Goal: Transaction & Acquisition: Purchase product/service

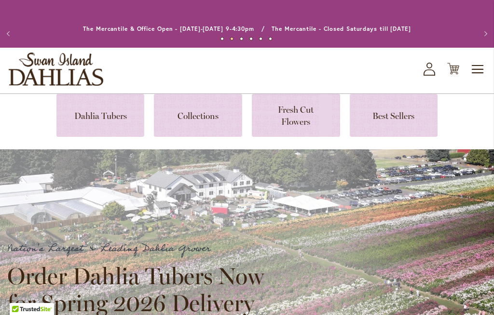
click at [102, 124] on link at bounding box center [100, 115] width 88 height 43
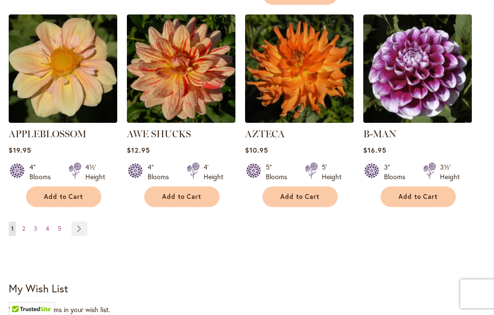
scroll to position [1037, 0]
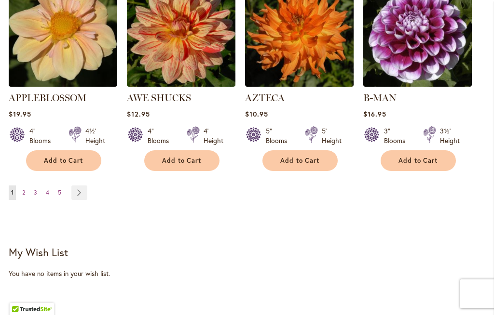
click at [27, 186] on link "Page 2" at bounding box center [24, 193] width 8 height 14
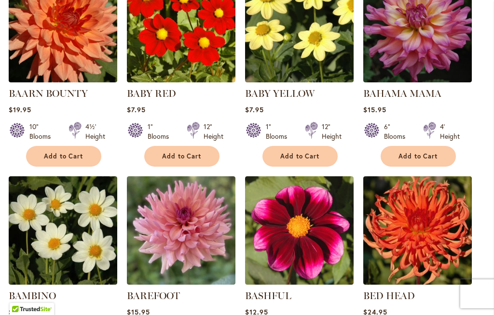
scroll to position [419, 0]
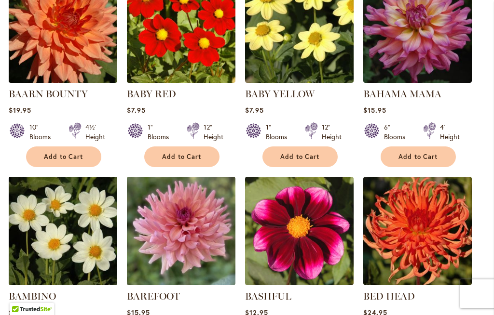
click at [417, 161] on span "Add to Cart" at bounding box center [418, 157] width 40 height 8
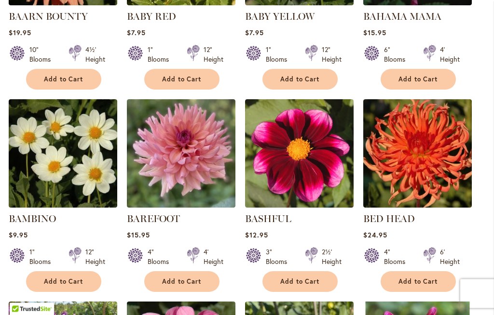
scroll to position [523, 0]
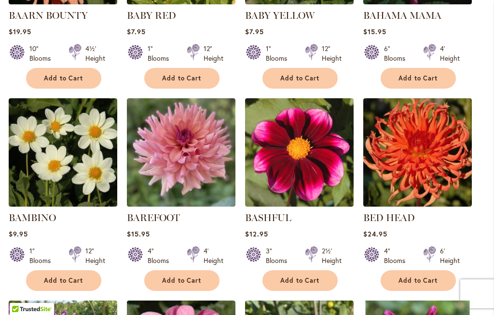
click at [178, 285] on span "Add to Cart" at bounding box center [182, 281] width 40 height 8
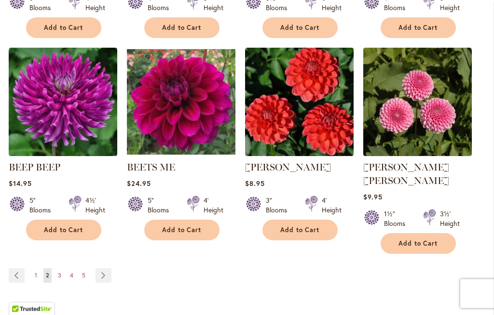
scroll to position [979, 0]
click at [57, 272] on link "Page 3" at bounding box center [59, 276] width 8 height 14
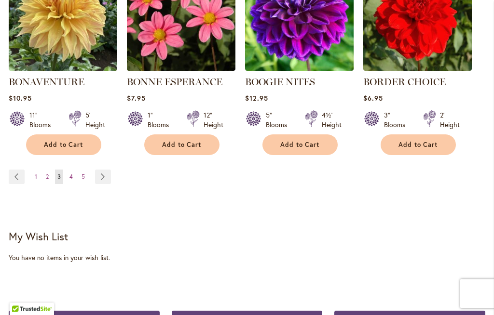
scroll to position [1039, 0]
click at [260, 241] on div "My Wish List" at bounding box center [247, 237] width 477 height 14
click at [72, 180] on span "4" at bounding box center [70, 176] width 3 height 7
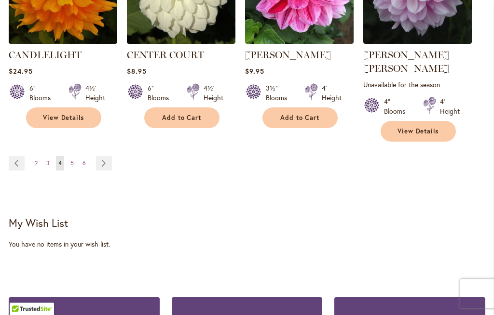
scroll to position [1079, 0]
click at [71, 161] on span "5" at bounding box center [71, 163] width 3 height 7
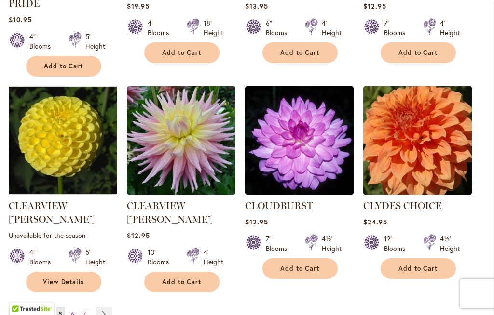
scroll to position [942, 0]
click at [291, 265] on span "Add to Cart" at bounding box center [300, 269] width 40 height 8
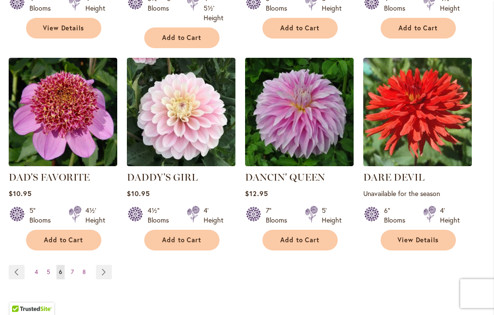
scroll to position [981, 0]
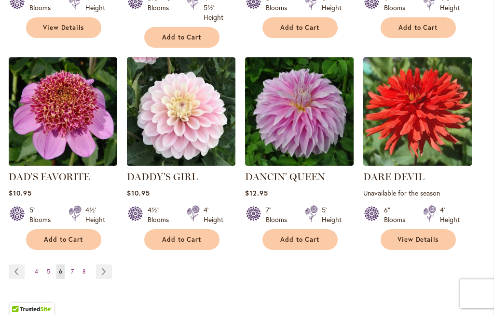
click at [70, 271] on link "Page 7" at bounding box center [72, 272] width 8 height 14
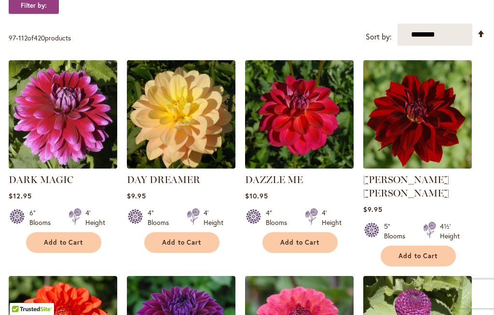
scroll to position [346, 0]
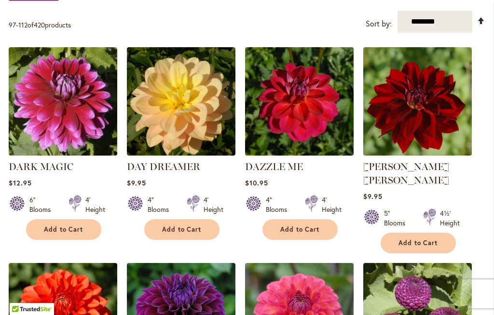
click at [407, 240] on span "Add to Cart" at bounding box center [418, 243] width 40 height 8
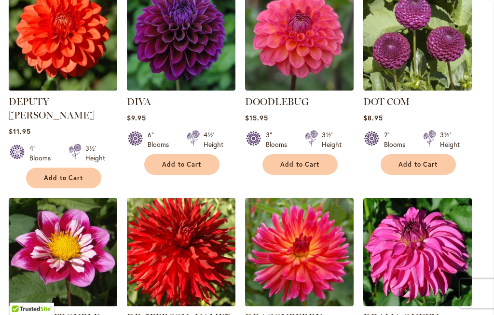
click at [299, 161] on span "Add to Cart" at bounding box center [300, 165] width 40 height 8
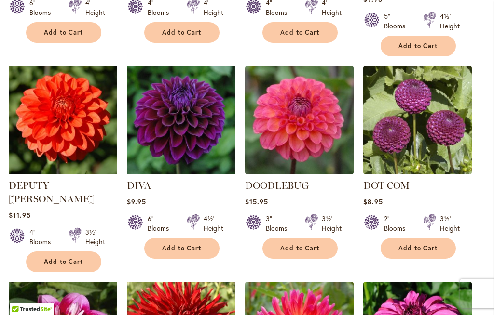
scroll to position [569, 0]
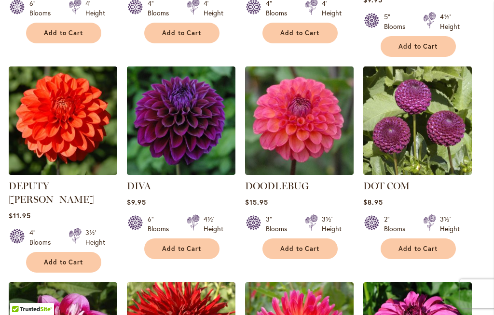
click at [185, 245] on span "Add to Cart" at bounding box center [182, 249] width 40 height 8
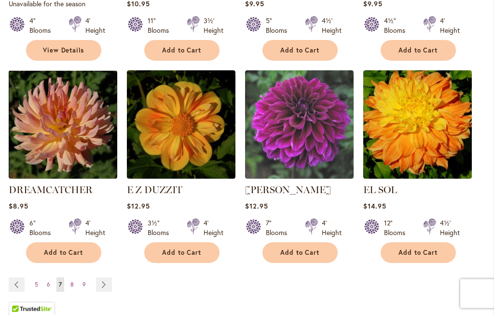
scroll to position [1000, 0]
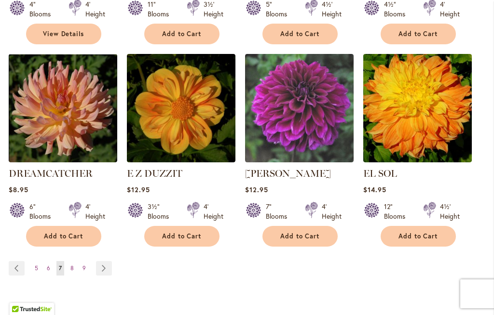
click at [74, 261] on link "Page 8" at bounding box center [72, 268] width 8 height 14
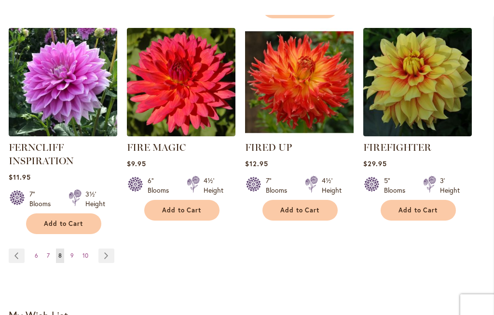
scroll to position [996, 0]
click at [70, 259] on span "9" at bounding box center [71, 255] width 3 height 7
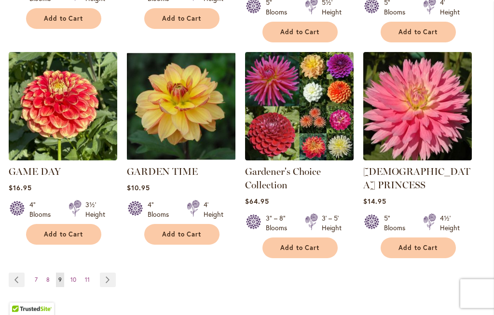
scroll to position [990, 0]
click at [72, 276] on span "10" at bounding box center [73, 279] width 6 height 7
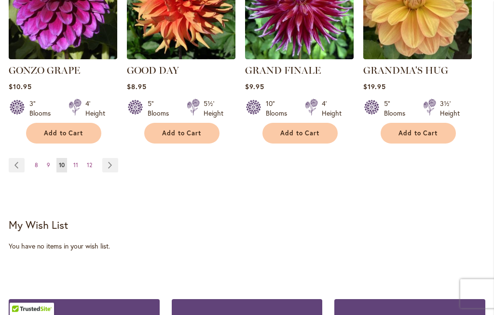
scroll to position [1077, 0]
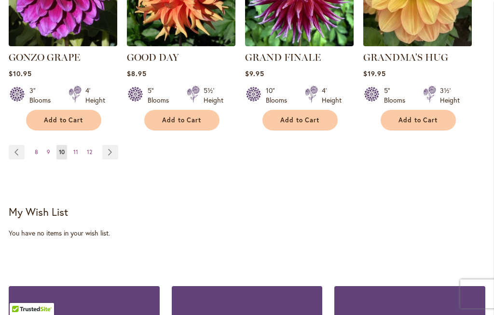
click at [76, 152] on link "Page 11" at bounding box center [76, 152] width 10 height 14
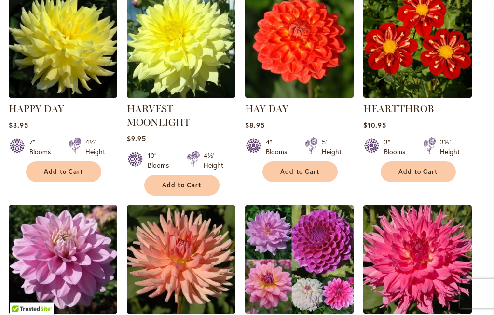
scroll to position [607, 0]
click at [287, 176] on span "Add to Cart" at bounding box center [300, 172] width 40 height 8
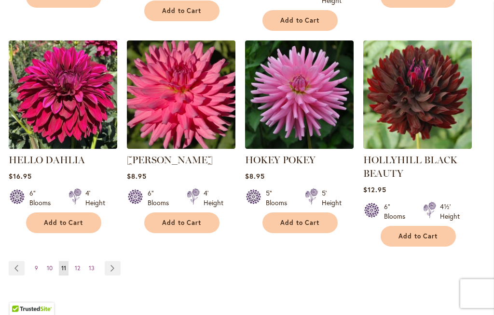
scroll to position [1023, 0]
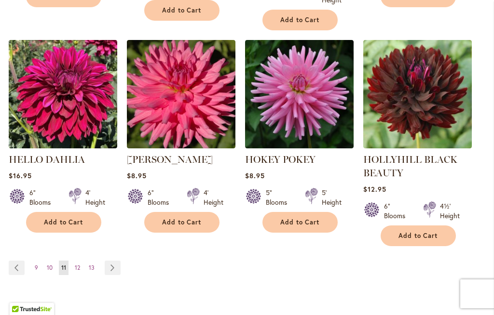
click at [78, 272] on span "12" at bounding box center [77, 267] width 5 height 7
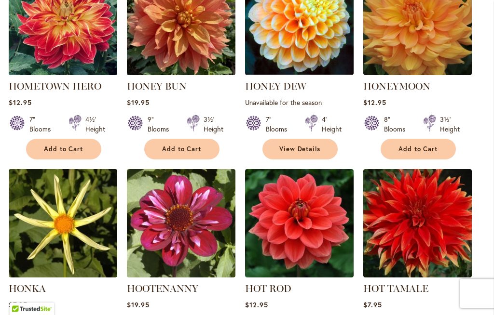
scroll to position [428, 0]
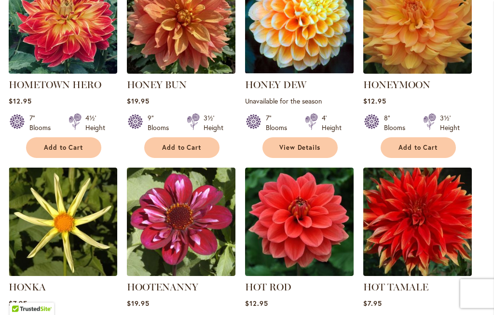
click at [417, 152] on span "Add to Cart" at bounding box center [418, 148] width 40 height 8
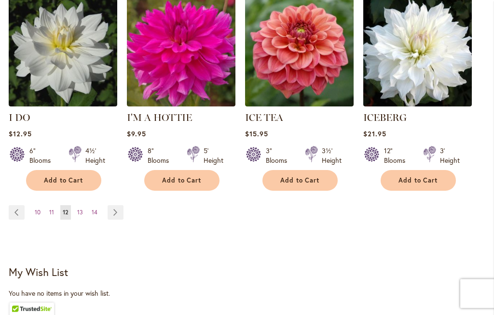
scroll to position [1042, 0]
click at [79, 209] on span "13" at bounding box center [80, 212] width 6 height 7
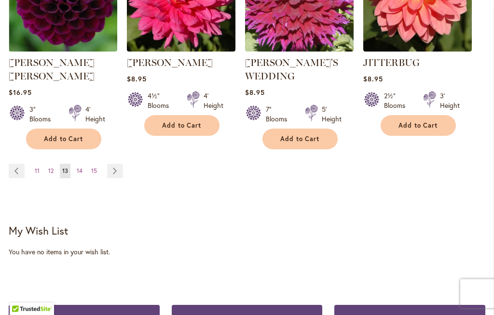
scroll to position [1081, 0]
click at [80, 167] on span "14" at bounding box center [80, 170] width 6 height 7
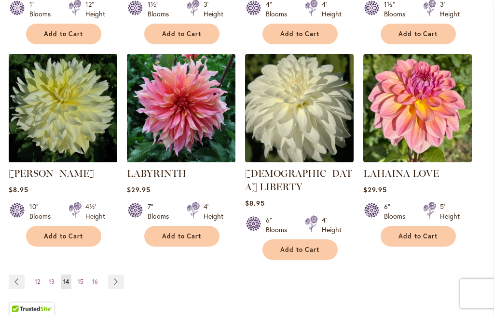
scroll to position [948, 0]
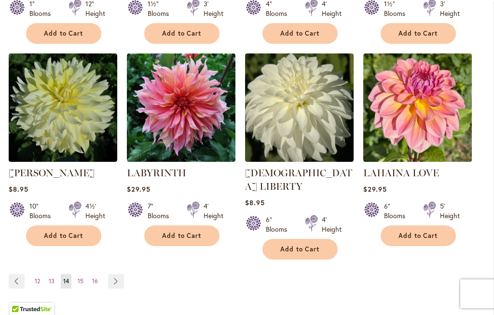
click at [57, 240] on span "Add to Cart" at bounding box center [64, 236] width 40 height 8
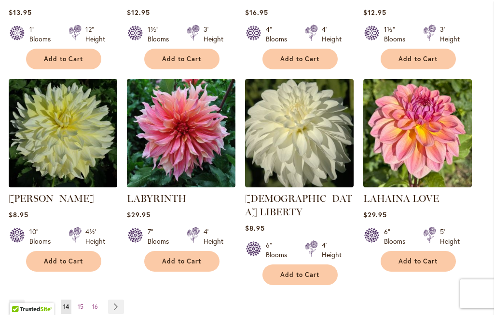
click at [184, 245] on div "7" Blooms 4' Height" at bounding box center [181, 232] width 109 height 27
click at [181, 272] on button "Add to Cart" at bounding box center [181, 261] width 75 height 21
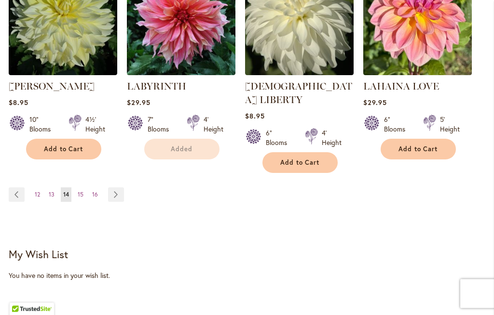
scroll to position [1060, 0]
click at [80, 194] on span "15" at bounding box center [81, 194] width 6 height 7
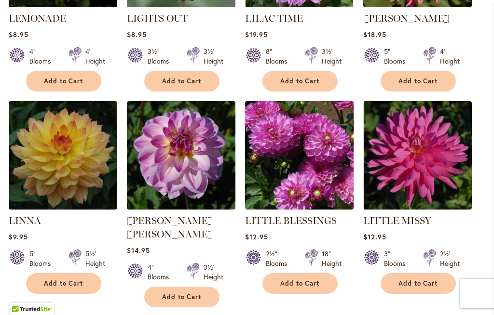
scroll to position [715, 0]
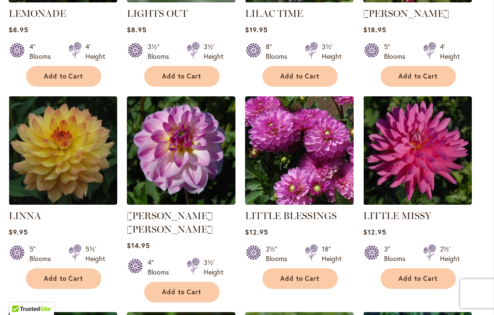
click at [57, 275] on span "Add to Cart" at bounding box center [64, 279] width 40 height 8
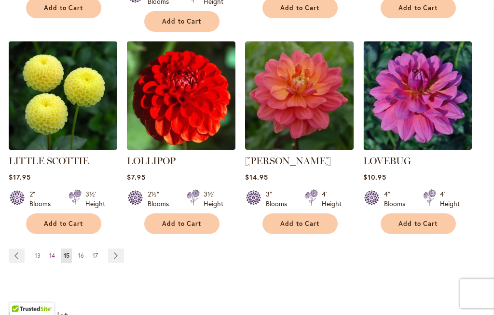
scroll to position [1012, 0]
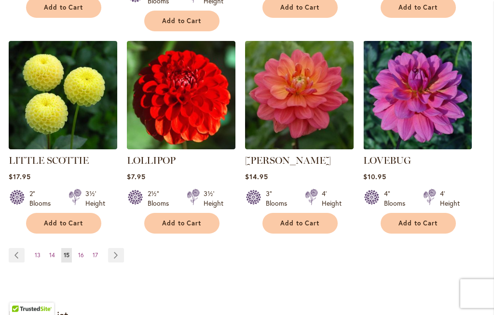
click at [182, 220] on span "Add to Cart" at bounding box center [182, 224] width 40 height 8
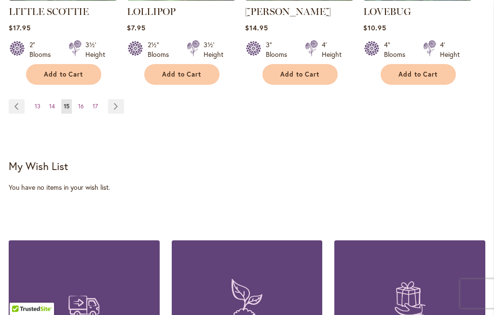
scroll to position [1162, 0]
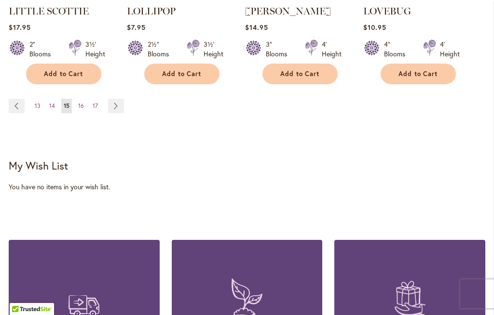
click at [84, 99] on link "Page 16" at bounding box center [81, 106] width 11 height 14
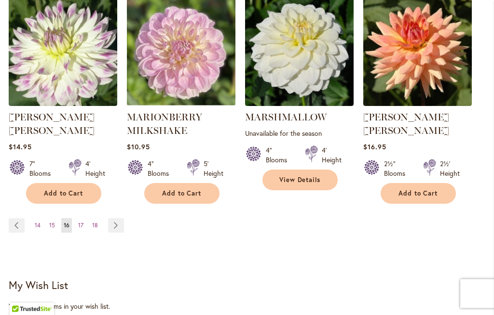
scroll to position [1035, 0]
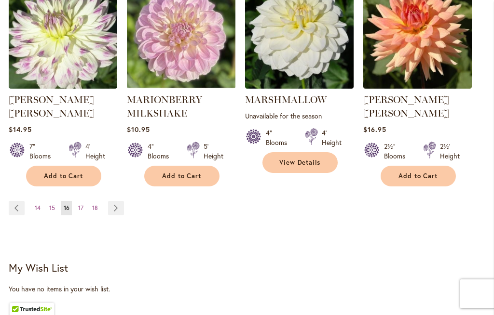
click at [82, 205] on span "17" at bounding box center [80, 208] width 5 height 7
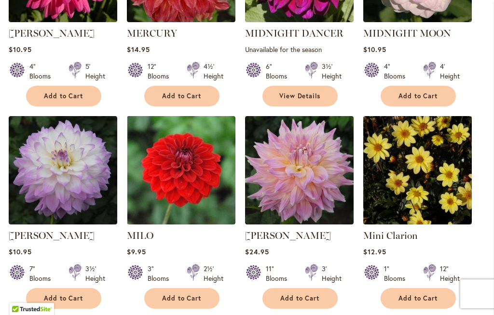
scroll to position [682, 0]
click at [294, 303] on span "Add to Cart" at bounding box center [300, 299] width 40 height 8
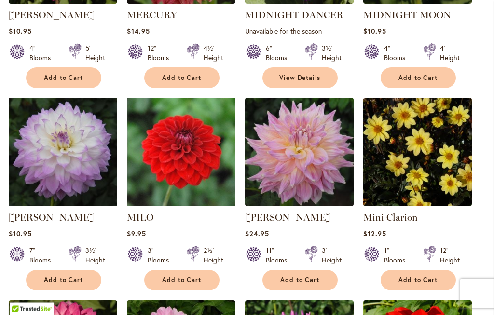
scroll to position [726, 0]
click at [61, 285] on span "Add to Cart" at bounding box center [64, 280] width 40 height 8
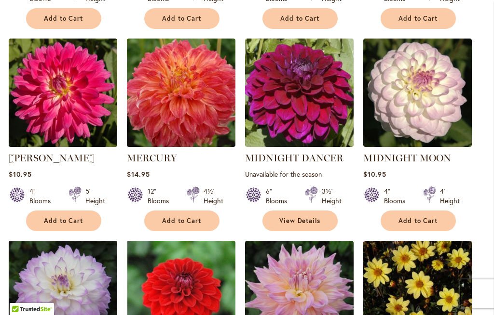
scroll to position [554, 0]
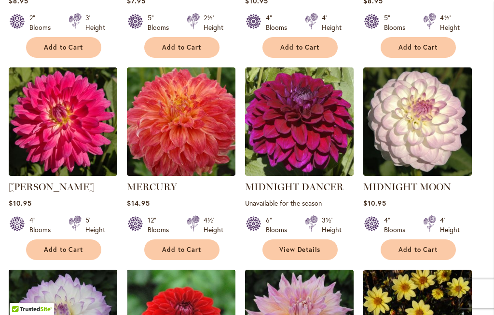
click at [195, 254] on span "Add to Cart" at bounding box center [182, 250] width 40 height 8
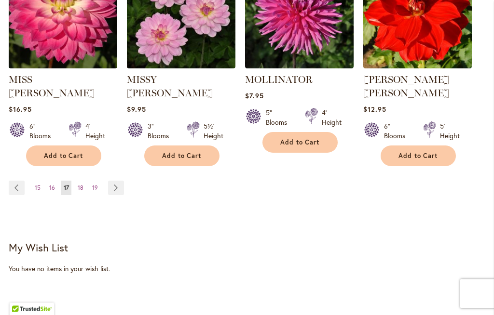
scroll to position [1067, 0]
click at [76, 188] on link "Page 18" at bounding box center [80, 188] width 11 height 14
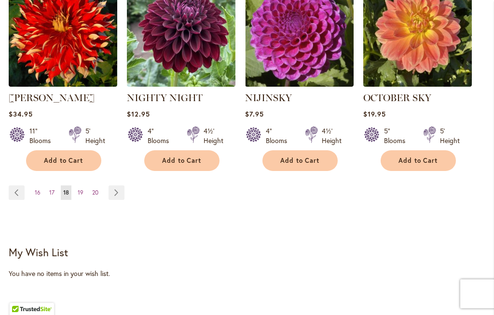
scroll to position [1040, 0]
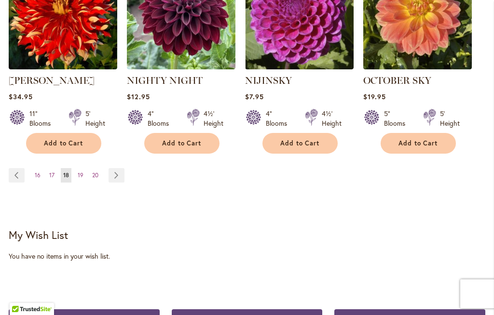
click at [81, 179] on span "19" at bounding box center [81, 175] width 6 height 7
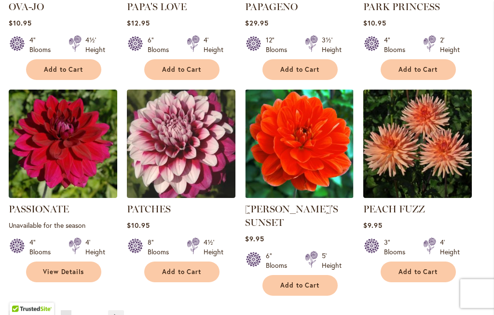
scroll to position [925, 0]
click at [84, 314] on link "Page 20" at bounding box center [80, 318] width 11 height 14
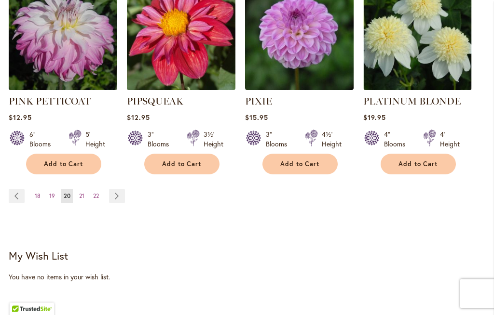
scroll to position [1064, 0]
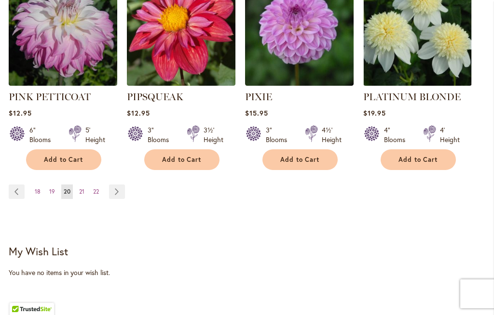
click at [80, 188] on span "21" at bounding box center [81, 191] width 5 height 7
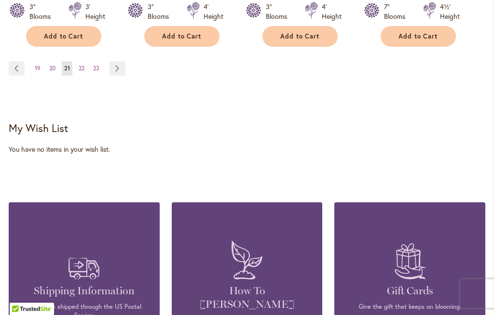
scroll to position [1178, 0]
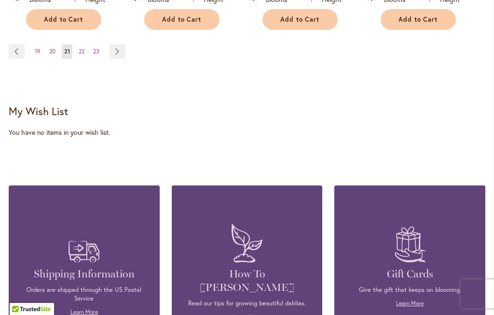
click at [77, 59] on link "Page 22" at bounding box center [81, 51] width 11 height 14
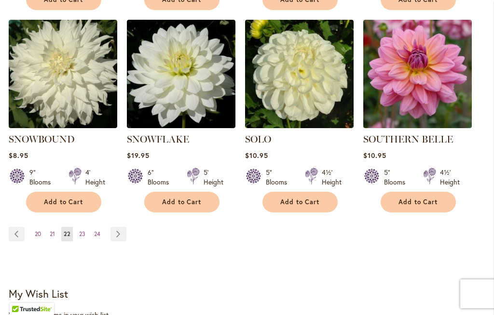
scroll to position [1011, 0]
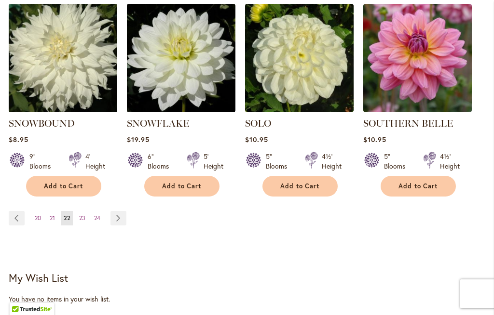
click at [81, 217] on span "23" at bounding box center [82, 218] width 6 height 7
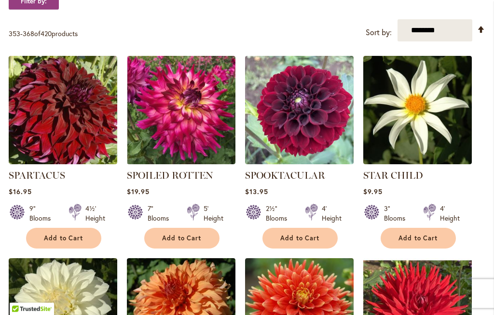
scroll to position [345, 0]
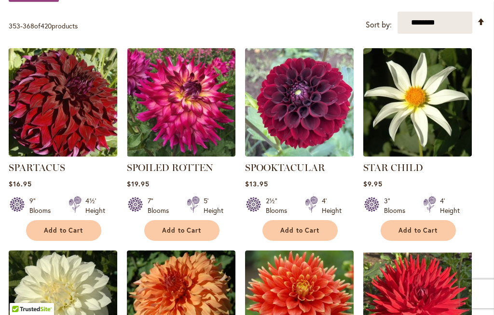
click at [182, 235] on span "Add to Cart" at bounding box center [182, 231] width 40 height 8
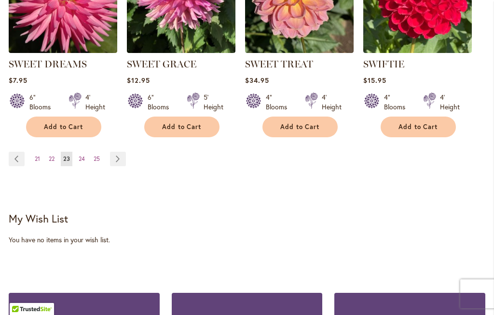
scroll to position [1149, 0]
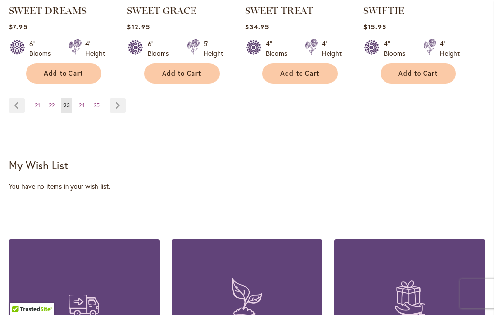
click at [81, 109] on span "24" at bounding box center [82, 105] width 6 height 7
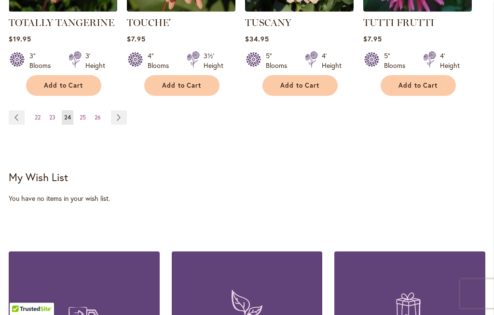
scroll to position [1112, 0]
click at [81, 114] on span "25" at bounding box center [83, 117] width 6 height 7
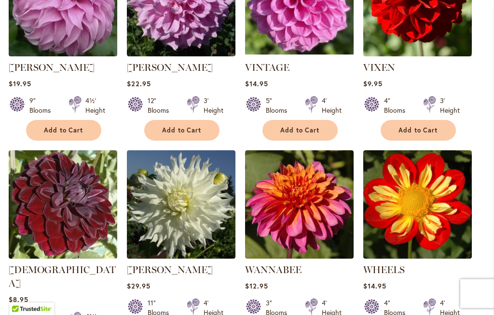
scroll to position [648, 0]
click at [413, 135] on span "Add to Cart" at bounding box center [418, 130] width 40 height 8
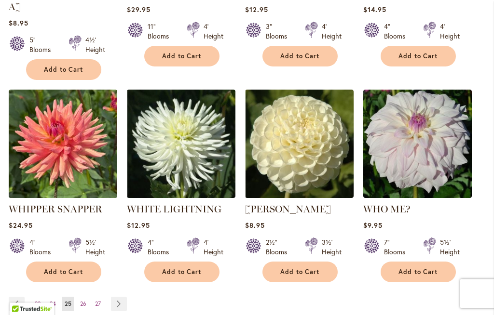
scroll to position [951, 0]
click at [308, 270] on span "Add to Cart" at bounding box center [300, 272] width 40 height 8
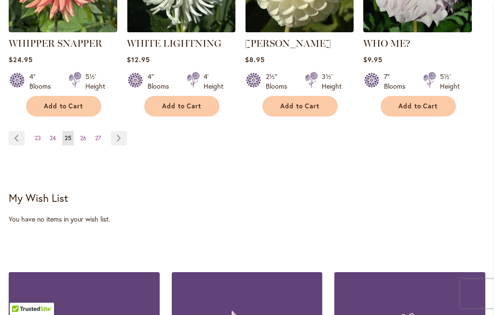
scroll to position [1117, 0]
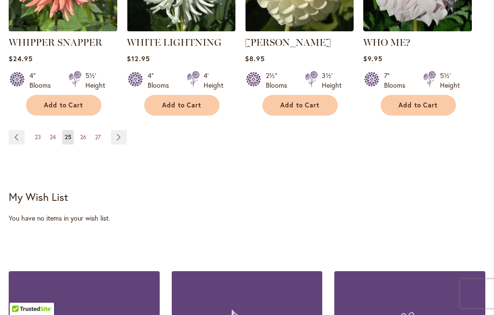
click at [82, 136] on span "26" at bounding box center [83, 137] width 6 height 7
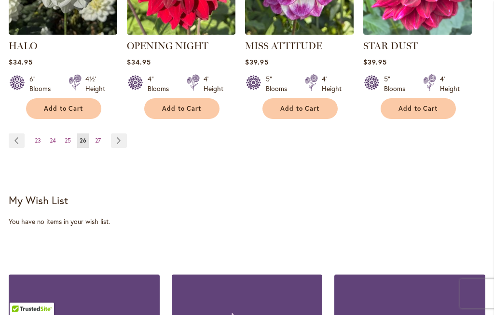
scroll to position [1075, 0]
click at [98, 144] on span "27" at bounding box center [98, 140] width 6 height 7
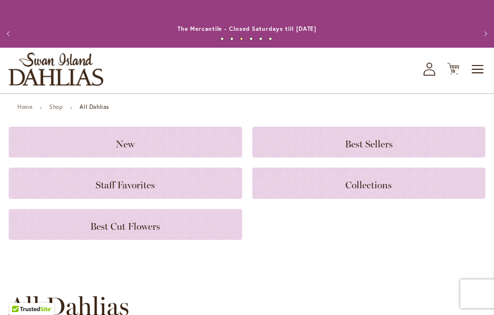
click at [458, 74] on span "18 18 items" at bounding box center [454, 71] width 10 height 5
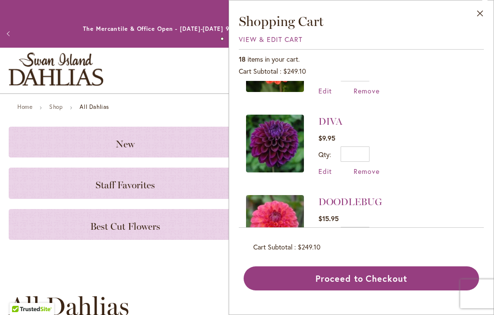
scroll to position [926, 0]
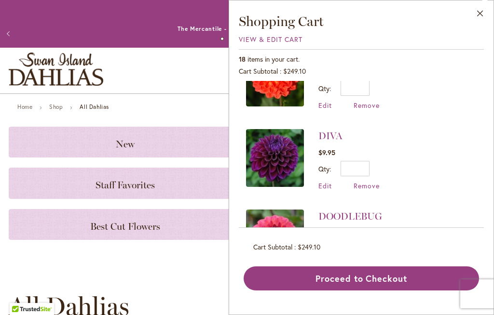
click at [369, 181] on span "Remove" at bounding box center [367, 185] width 26 height 9
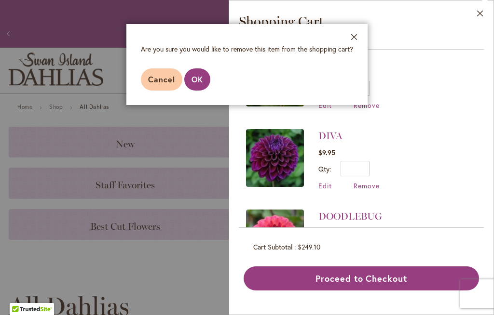
click at [196, 81] on span "OK" at bounding box center [197, 79] width 12 height 10
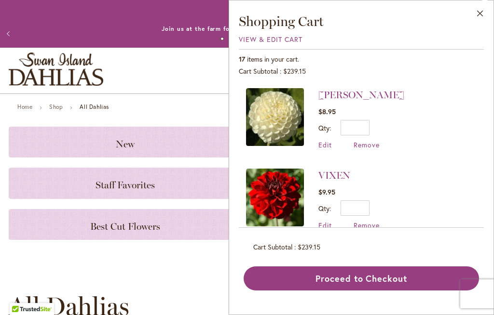
click at [261, 36] on span "View & Edit Cart" at bounding box center [271, 39] width 64 height 9
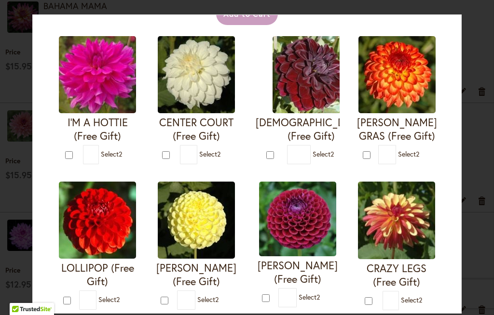
scroll to position [84, 0]
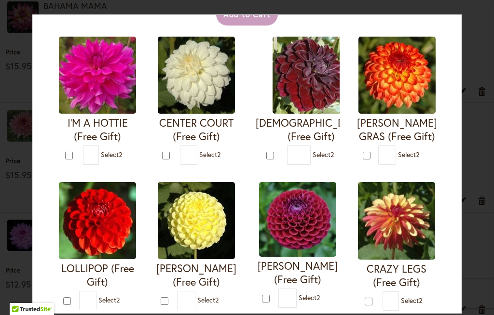
type input "*"
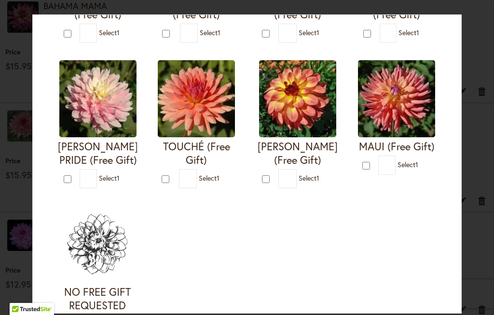
scroll to position [498, 0]
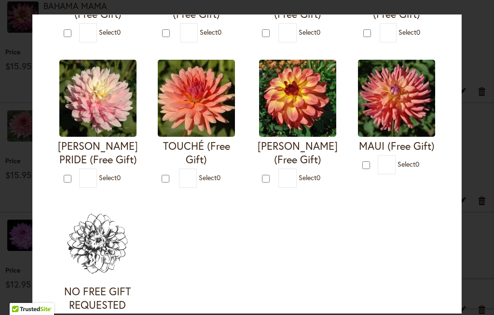
type input "*"
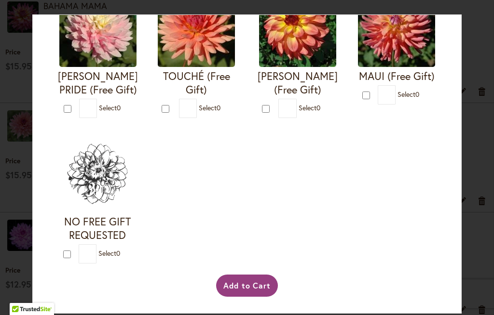
scroll to position [2260, 0]
click at [255, 297] on button "Add to Cart" at bounding box center [247, 286] width 62 height 22
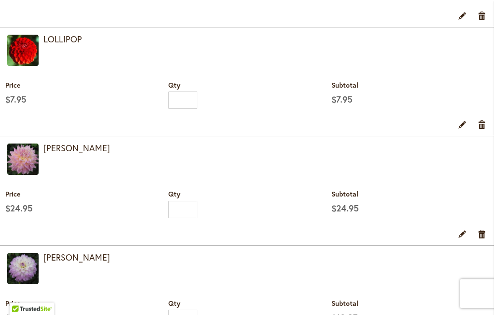
scroll to position [1433, 0]
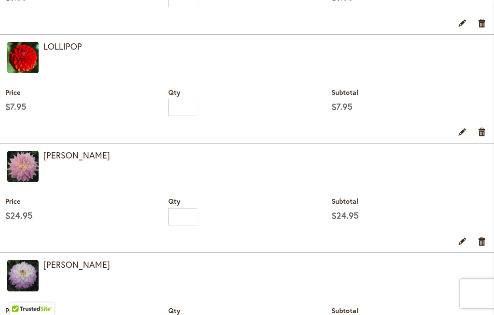
click at [482, 137] on link "Remove item" at bounding box center [482, 132] width 9 height 11
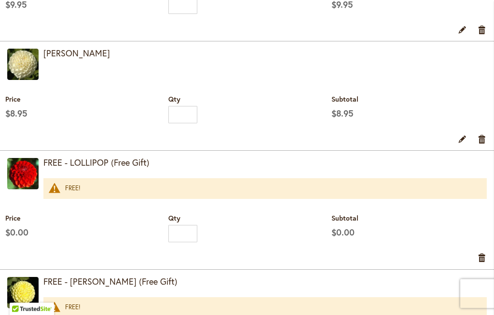
scroll to position [1922, 0]
click at [483, 144] on link "Remove item" at bounding box center [482, 139] width 9 height 11
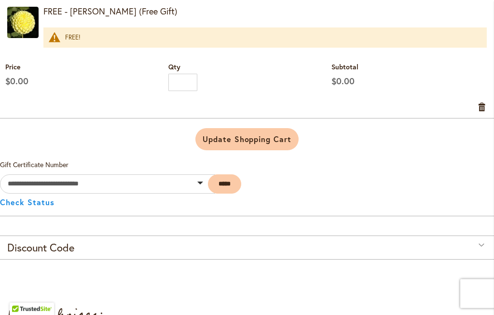
scroll to position [2084, 0]
click at [260, 144] on span "Update Shopping Cart" at bounding box center [247, 139] width 89 height 10
